Goal: Find contact information

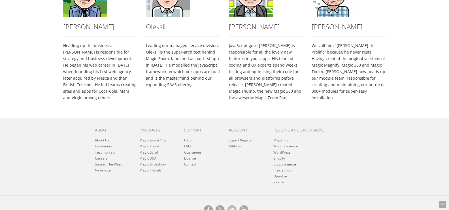
click at [127, 176] on footer "About About Us Customers Testimonials Careers Spread The Word! Newsletter Produ…" at bounding box center [224, 171] width 449 height 107
click at [195, 162] on link "Contact" at bounding box center [190, 164] width 12 height 5
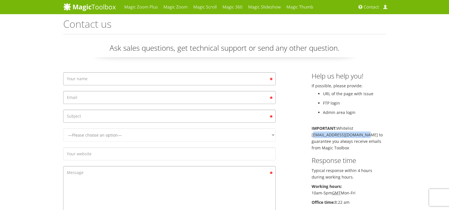
drag, startPoint x: 312, startPoint y: 135, endPoint x: 362, endPoint y: 136, distance: 49.9
click at [362, 136] on p "IMPORTANT: Whitelist [EMAIL_ADDRESS][DOMAIN_NAME] to guarantee you always recei…" at bounding box center [349, 138] width 75 height 26
copy p "[EMAIL_ADDRESS][DOMAIN_NAME]"
